Goal: Information Seeking & Learning: Find specific fact

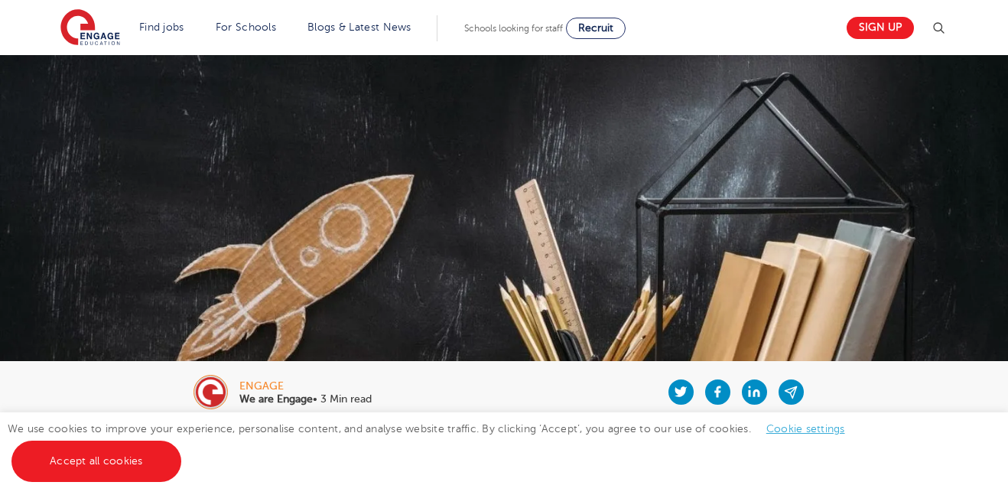
click at [523, 235] on img at bounding box center [504, 278] width 1008 height 447
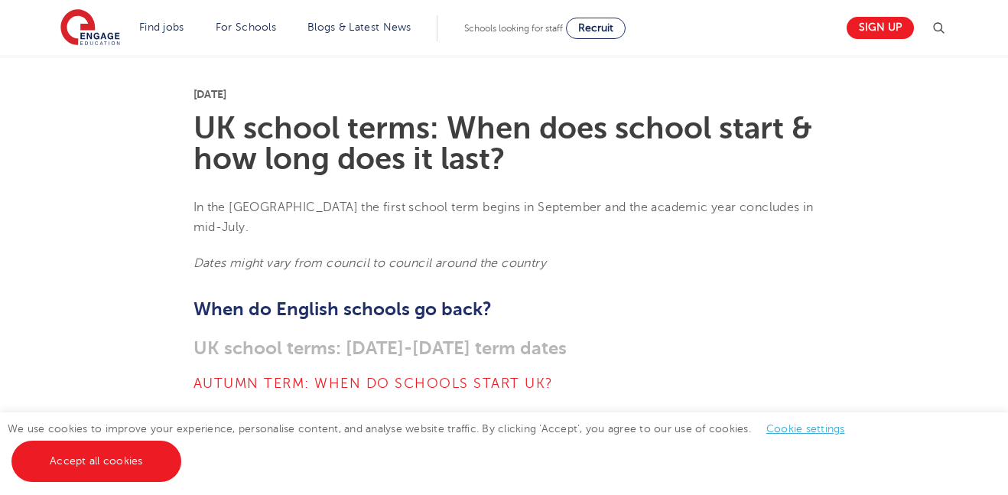
scroll to position [369, 0]
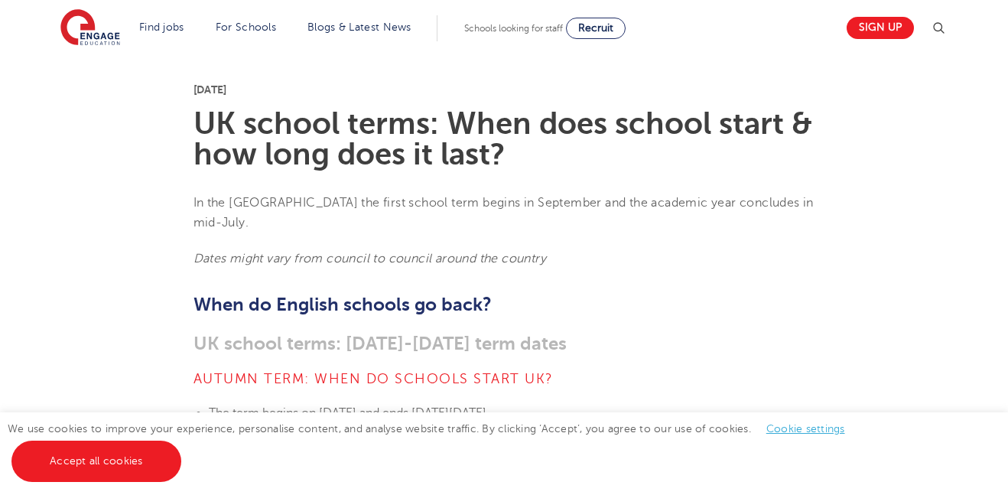
click at [523, 252] on em "Dates might vary from council to council around the country" at bounding box center [369, 259] width 353 height 14
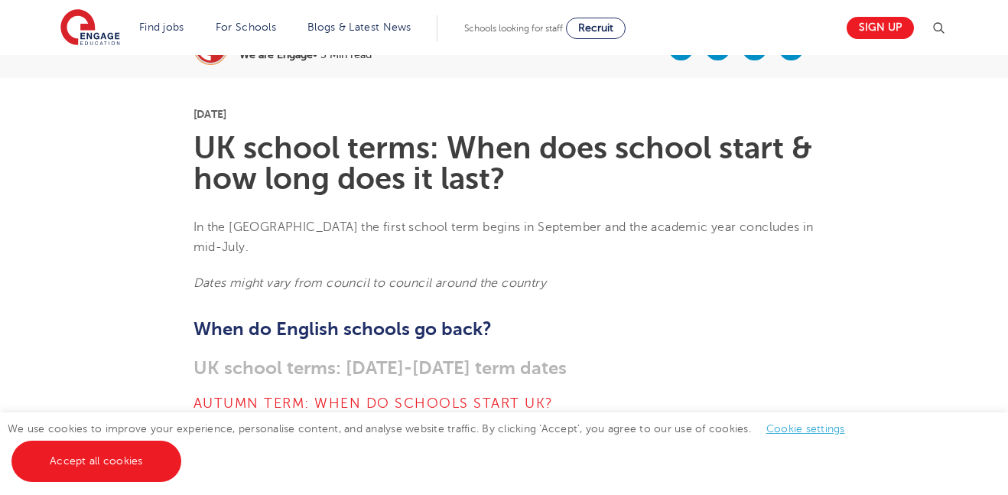
scroll to position [345, 0]
click at [536, 137] on h1 "UK school terms: When does school start & how long does it last?" at bounding box center [504, 162] width 622 height 61
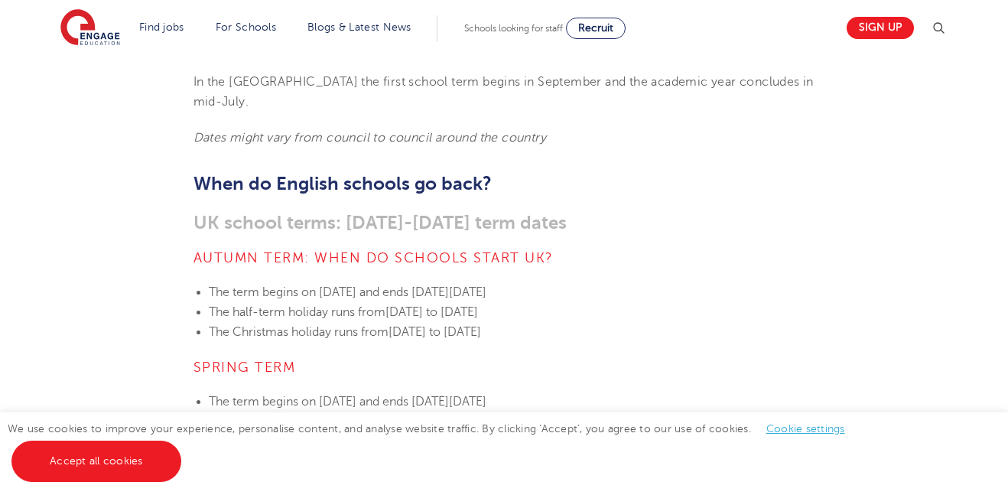
scroll to position [501, 0]
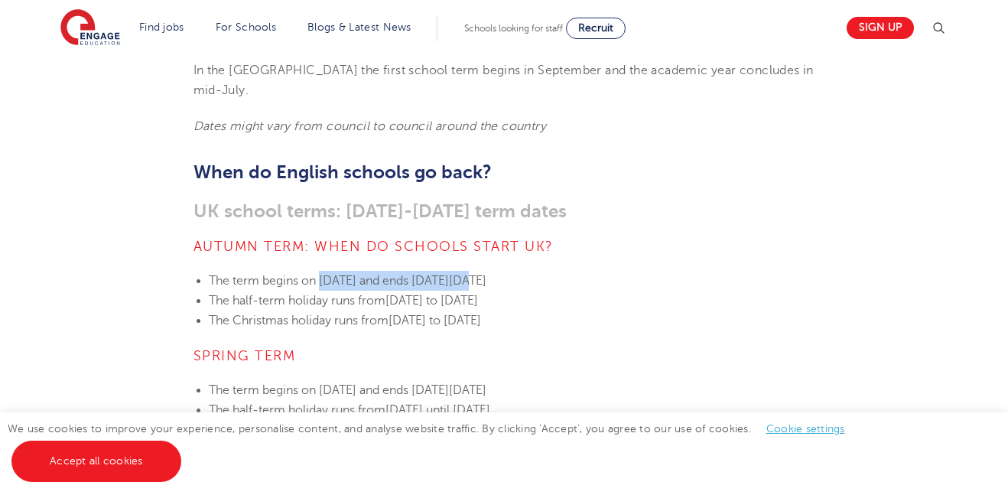
drag, startPoint x: 323, startPoint y: 258, endPoint x: 491, endPoint y: 262, distance: 167.5
click at [486, 274] on span "[DATE] and ends [DATE][DATE]" at bounding box center [402, 281] width 167 height 14
copy span "[DATE]"
drag, startPoint x: 213, startPoint y: 280, endPoint x: 794, endPoint y: 303, distance: 582.3
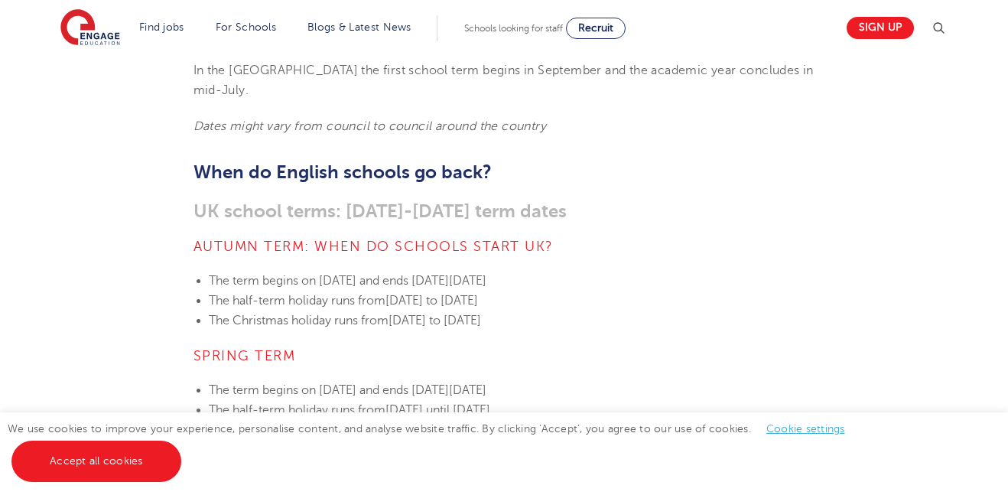
click at [794, 303] on ul "The term begins [DATE][DATE] and ends [DATE][DATE] The half-term holiday runs f…" at bounding box center [504, 301] width 622 height 60
click at [794, 310] on li "The Christmas holiday runs from [DATE] to [DATE]" at bounding box center [512, 320] width 606 height 20
drag, startPoint x: 204, startPoint y: 253, endPoint x: 716, endPoint y: 411, distance: 535.2
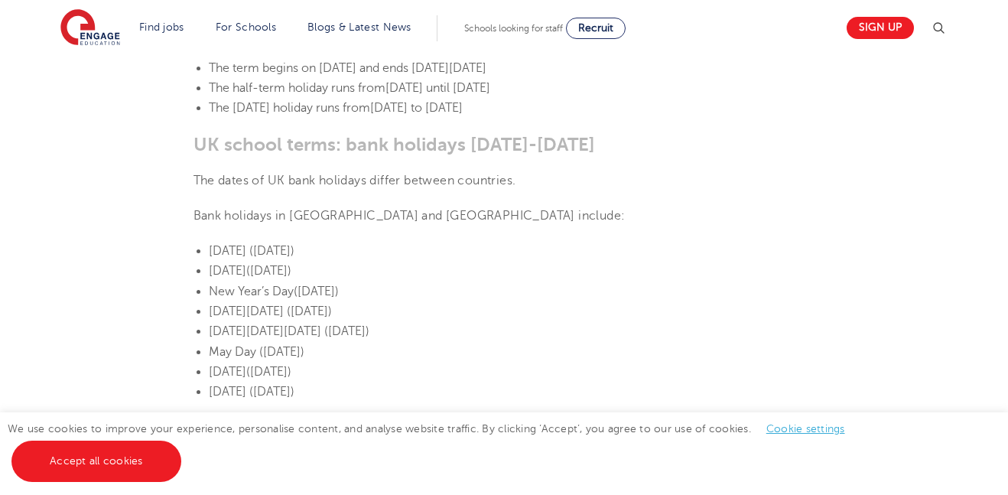
scroll to position [826, 0]
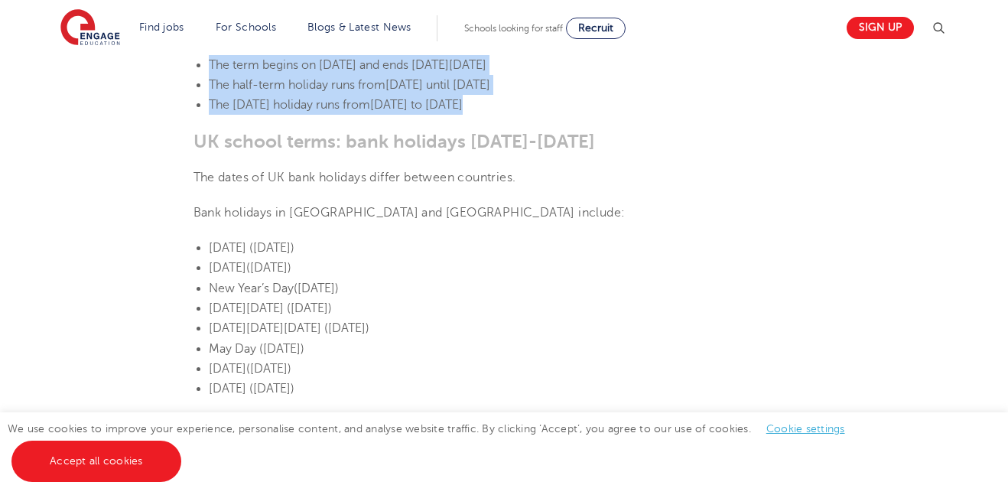
drag, startPoint x: 484, startPoint y: 375, endPoint x: 135, endPoint y: 69, distance: 464.3
click at [135, 69] on section "[DATE] UK school terms: When does school start & how long does it last? In the …" at bounding box center [505, 448] width 928 height 1704
click at [393, 210] on section "[DATE] UK school terms: When does school start & how long does it last? In the …" at bounding box center [505, 448] width 928 height 1704
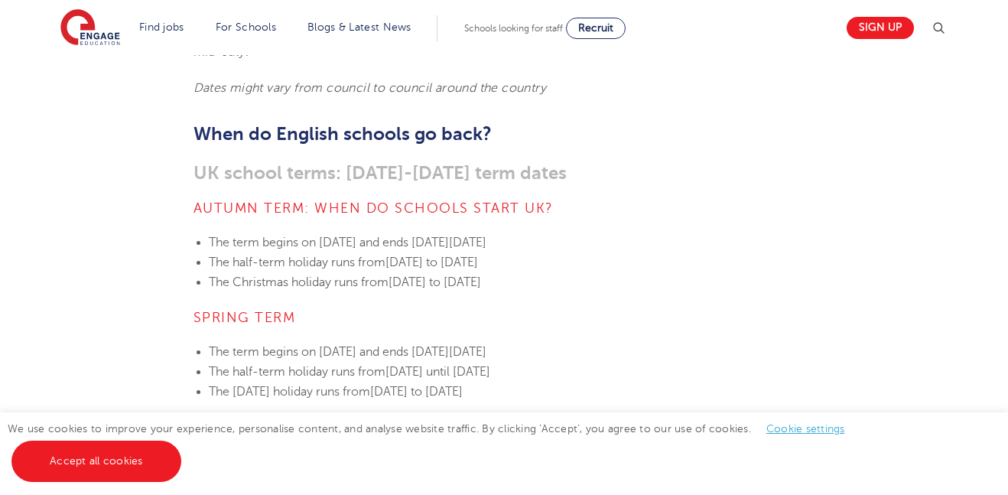
scroll to position [542, 0]
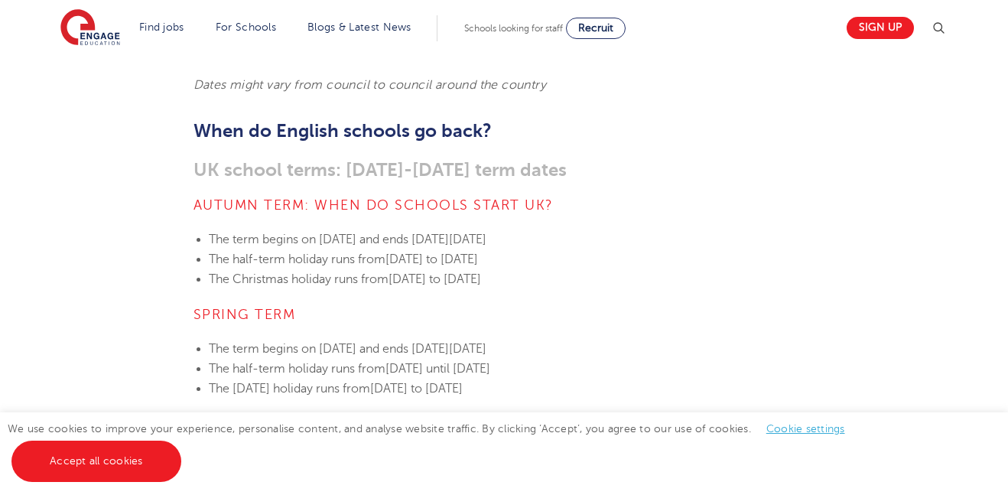
drag, startPoint x: 492, startPoint y: 378, endPoint x: 193, endPoint y: 220, distance: 337.3
copy section "The term begins [DATE][DATE] and ends [DATE][DATE] The half-term holiday runs f…"
